Goal: Task Accomplishment & Management: Complete application form

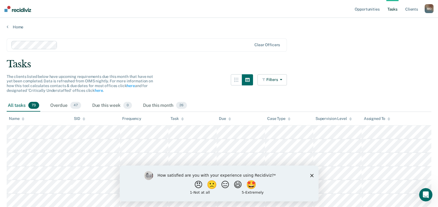
click at [17, 24] on div "Home" at bounding box center [219, 24] width 438 height 12
click at [16, 25] on link "Home" at bounding box center [219, 26] width 424 height 5
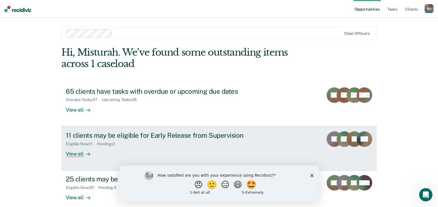
click at [294, 142] on link "11 clients may be eligible for Early Release from Supervision Eligible Now : 11…" at bounding box center [218, 148] width 315 height 44
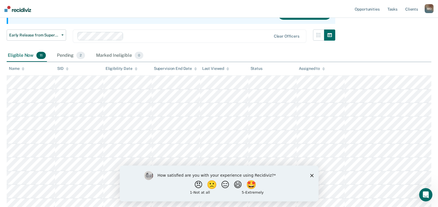
scroll to position [123, 0]
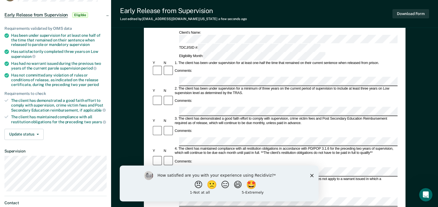
scroll to position [65, 0]
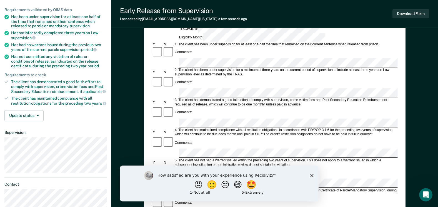
click at [312, 175] on polygon "Close survey" at bounding box center [311, 174] width 3 height 3
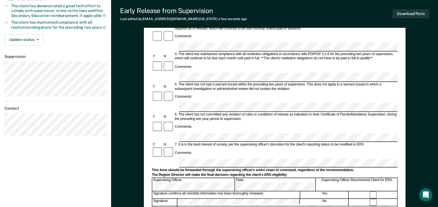
scroll to position [194, 0]
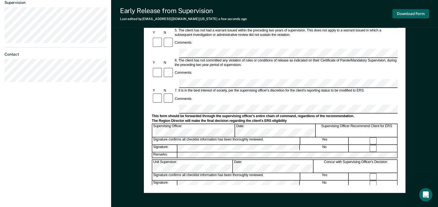
click at [397, 14] on button "Download Form" at bounding box center [410, 13] width 37 height 9
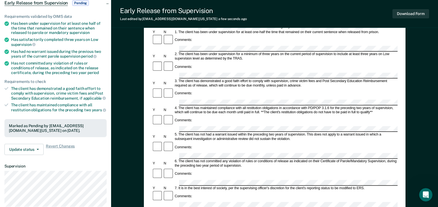
scroll to position [130, 0]
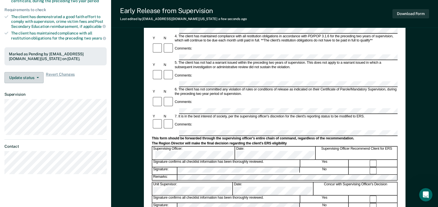
click at [31, 82] on button "Update status" at bounding box center [23, 77] width 39 height 11
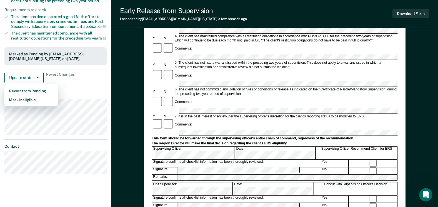
click at [51, 66] on div "Marked as Pending by Misturah.Oladunni@tdcj.texas.gov on September 9, 2025." at bounding box center [55, 56] width 102 height 18
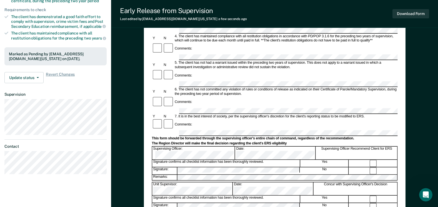
scroll to position [0, 0]
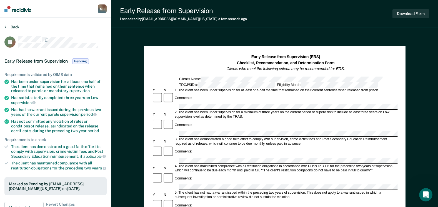
click at [16, 28] on button "Back" at bounding box center [11, 26] width 15 height 5
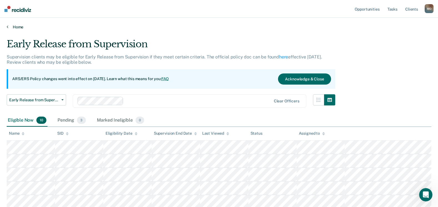
click at [22, 27] on link "Home" at bounding box center [219, 26] width 424 height 5
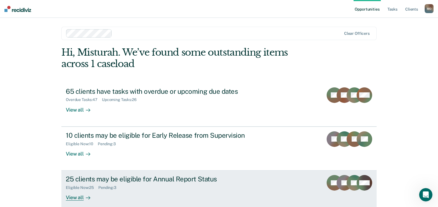
click at [180, 183] on div "Eligible Now : 25 Pending : 3" at bounding box center [163, 186] width 195 height 7
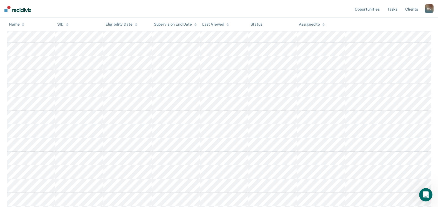
scroll to position [119, 0]
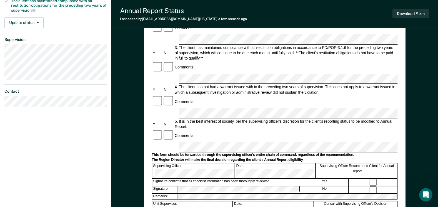
scroll to position [224, 0]
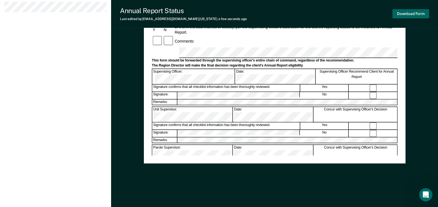
click at [404, 17] on button "Download Form" at bounding box center [410, 13] width 37 height 9
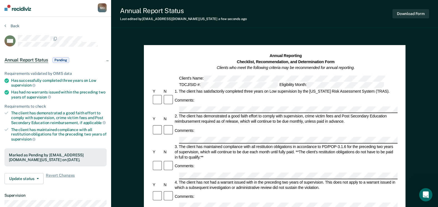
scroll to position [0, 0]
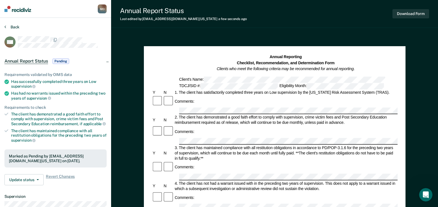
click at [9, 24] on button "Back" at bounding box center [11, 26] width 15 height 5
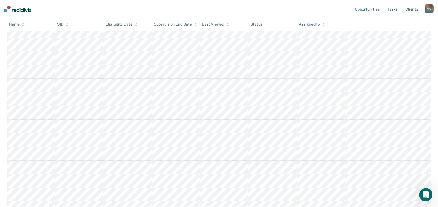
scroll to position [106, 0]
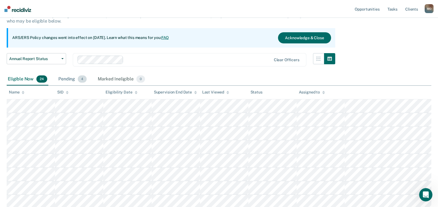
click at [62, 81] on div "Pending 4" at bounding box center [72, 79] width 31 height 12
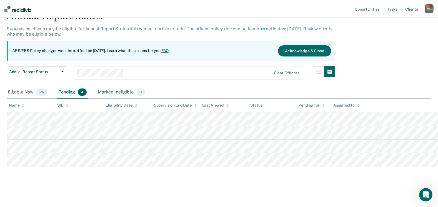
scroll to position [28, 0]
click at [22, 90] on div "Eligible Now 24" at bounding box center [28, 92] width 42 height 12
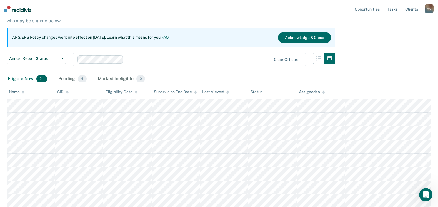
scroll to position [41, 0]
click at [62, 61] on button "Annual Report Status" at bounding box center [36, 58] width 59 height 11
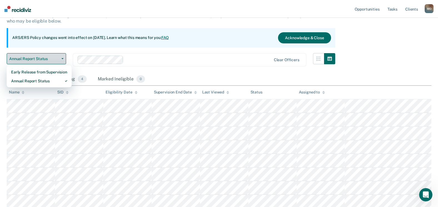
click at [62, 61] on button "Annual Report Status" at bounding box center [36, 58] width 59 height 11
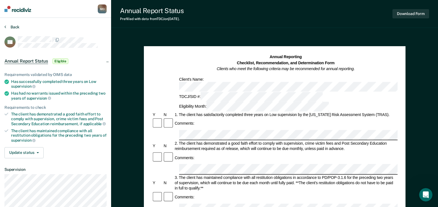
click at [17, 26] on button "Back" at bounding box center [11, 26] width 15 height 5
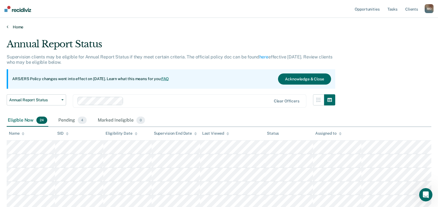
click at [14, 25] on link "Home" at bounding box center [219, 26] width 424 height 5
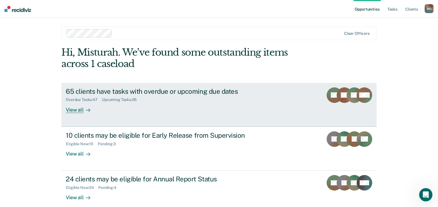
click at [131, 94] on div "65 clients have tasks with overdue or upcoming due dates" at bounding box center [163, 91] width 195 height 8
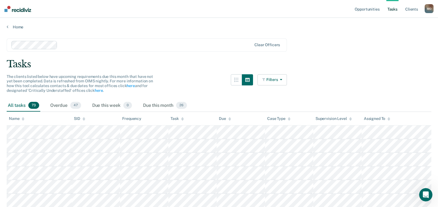
click at [280, 82] on button "Filters" at bounding box center [271, 79] width 29 height 11
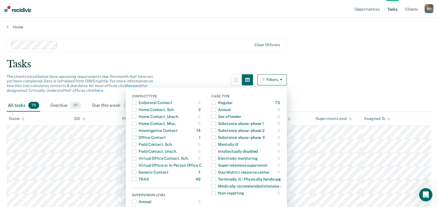
click at [281, 81] on button "Filters" at bounding box center [271, 79] width 29 height 11
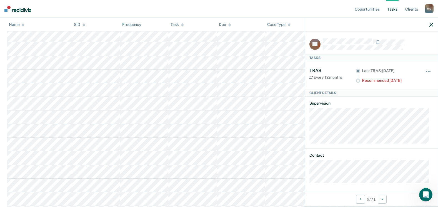
scroll to position [2, 0]
click at [424, 68] on button "button" at bounding box center [428, 72] width 9 height 9
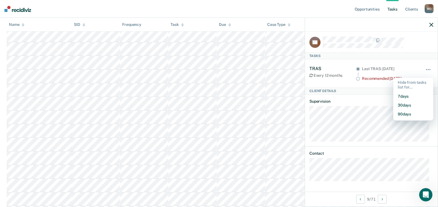
click at [415, 55] on div "Tasks" at bounding box center [371, 55] width 133 height 7
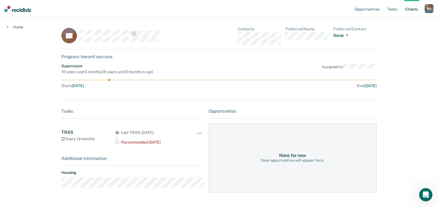
click at [344, 35] on button "None" at bounding box center [341, 36] width 17 height 6
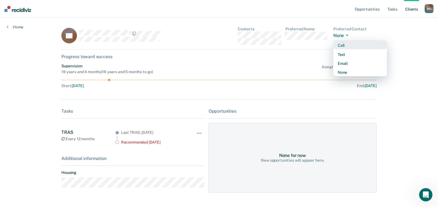
click at [343, 46] on div "Call" at bounding box center [360, 45] width 45 height 5
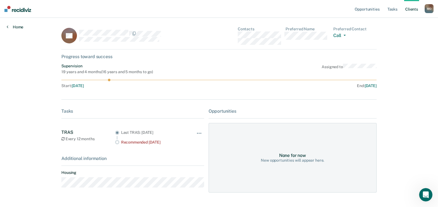
click at [17, 27] on link "Home" at bounding box center [15, 26] width 17 height 5
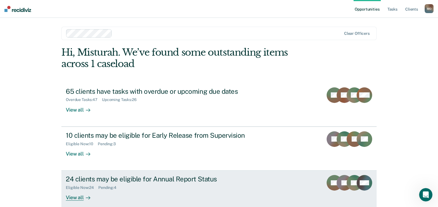
click at [163, 184] on div "Eligible Now : 24 Pending : 4" at bounding box center [163, 186] width 195 height 7
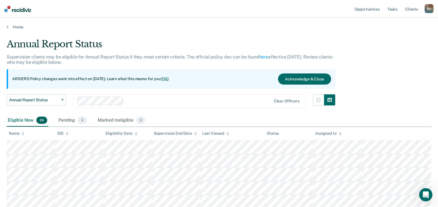
scroll to position [166, 0]
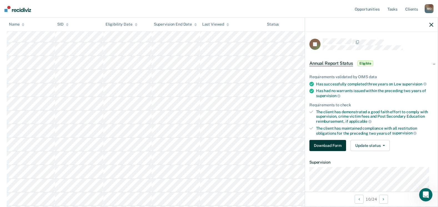
click at [337, 143] on button "Download Form" at bounding box center [327, 145] width 37 height 11
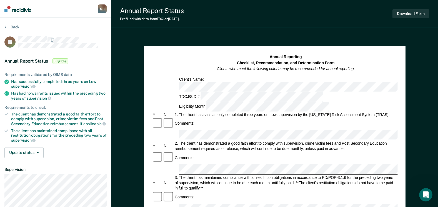
click at [79, 39] on div at bounding box center [62, 39] width 89 height 7
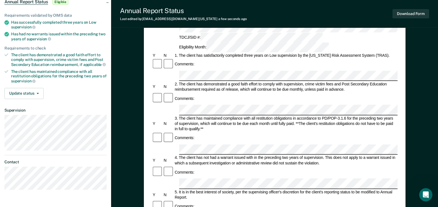
scroll to position [65, 0]
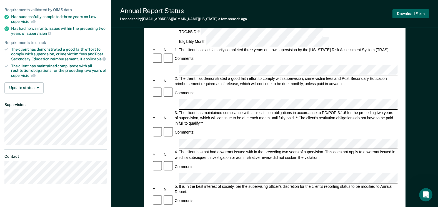
click at [413, 15] on button "Download Form" at bounding box center [410, 13] width 37 height 9
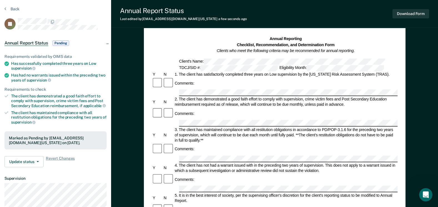
scroll to position [0, 0]
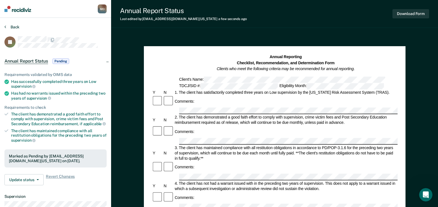
click at [12, 26] on button "Back" at bounding box center [11, 26] width 15 height 5
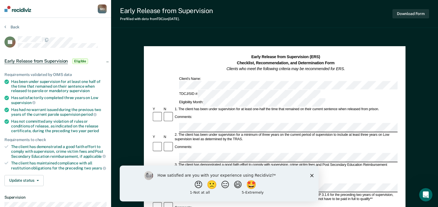
click at [311, 175] on polygon "Close survey" at bounding box center [311, 174] width 3 height 3
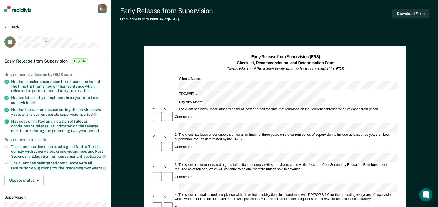
click at [9, 29] on button "Back" at bounding box center [11, 26] width 15 height 5
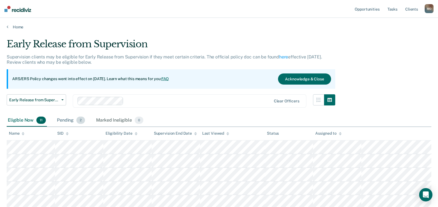
click at [59, 120] on div "Pending 2" at bounding box center [71, 120] width 30 height 12
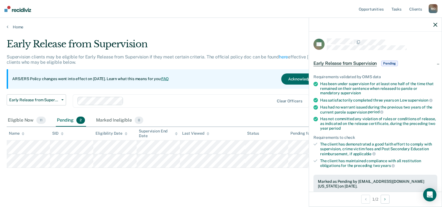
click at [434, 25] on icon "button" at bounding box center [435, 25] width 4 height 4
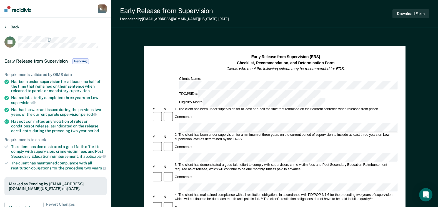
click at [14, 26] on button "Back" at bounding box center [11, 26] width 15 height 5
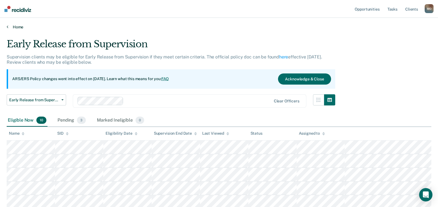
click at [11, 29] on link "Home" at bounding box center [219, 26] width 424 height 5
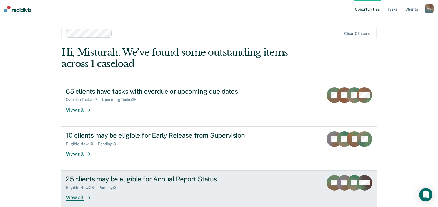
click at [306, 182] on link "25 clients may be eligible for Annual Report Status Eligible Now : 25 Pending :…" at bounding box center [218, 192] width 315 height 44
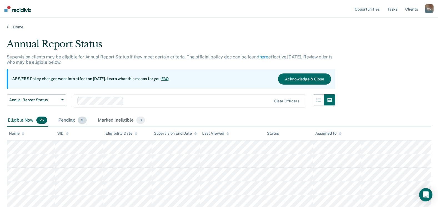
click at [71, 120] on div "Pending 3" at bounding box center [72, 120] width 31 height 12
